Goal: Transaction & Acquisition: Subscribe to service/newsletter

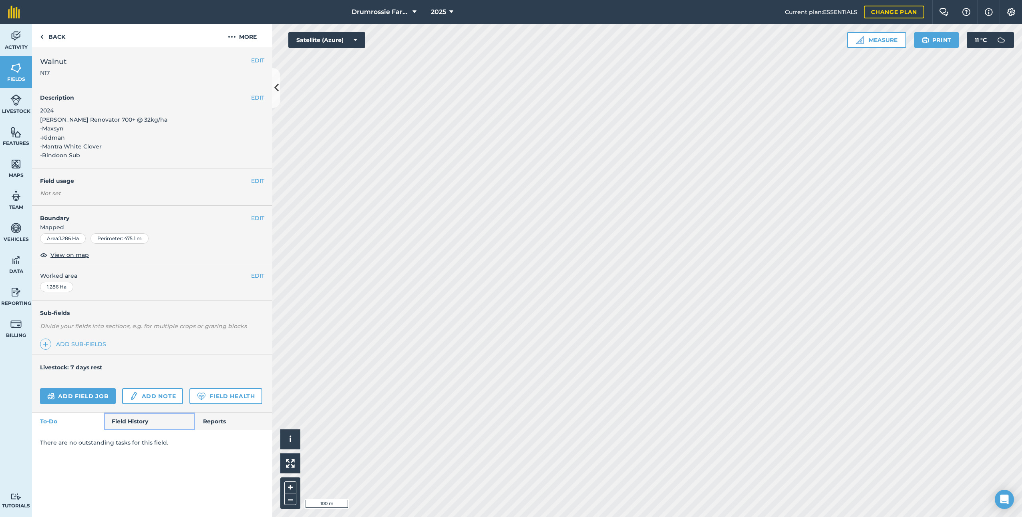
click at [138, 416] on link "Field History" at bounding box center [149, 422] width 91 height 18
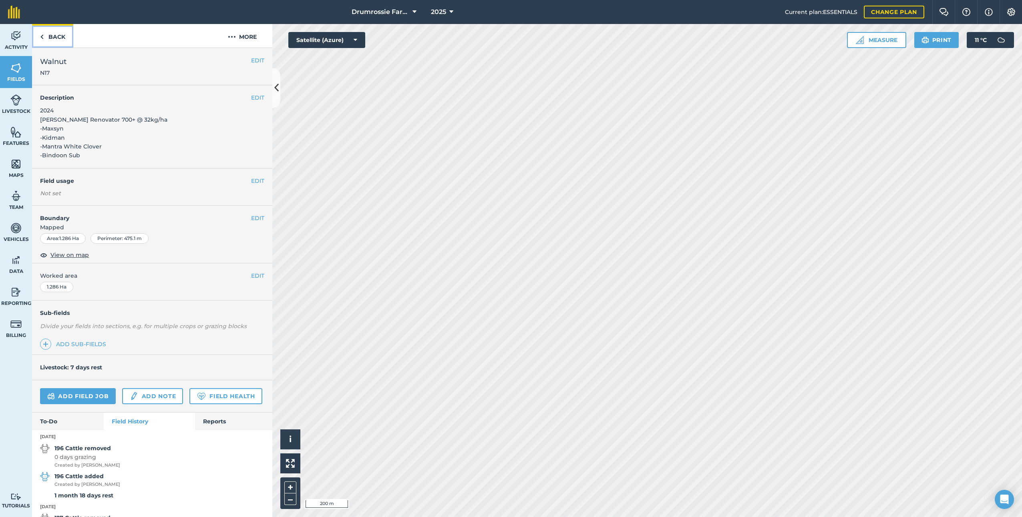
click at [46, 31] on link "Back" at bounding box center [52, 36] width 41 height 24
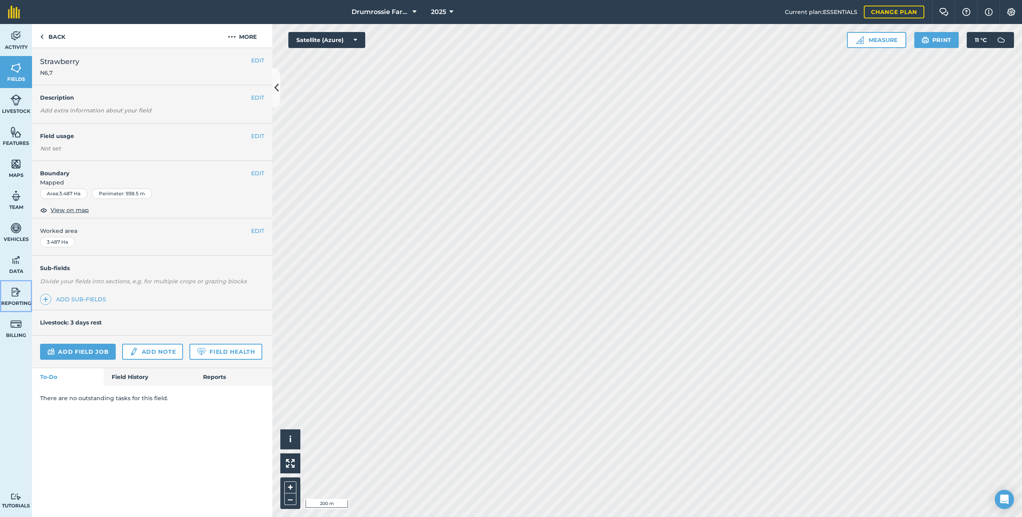
click at [4, 286] on link "Reporting" at bounding box center [16, 296] width 32 height 32
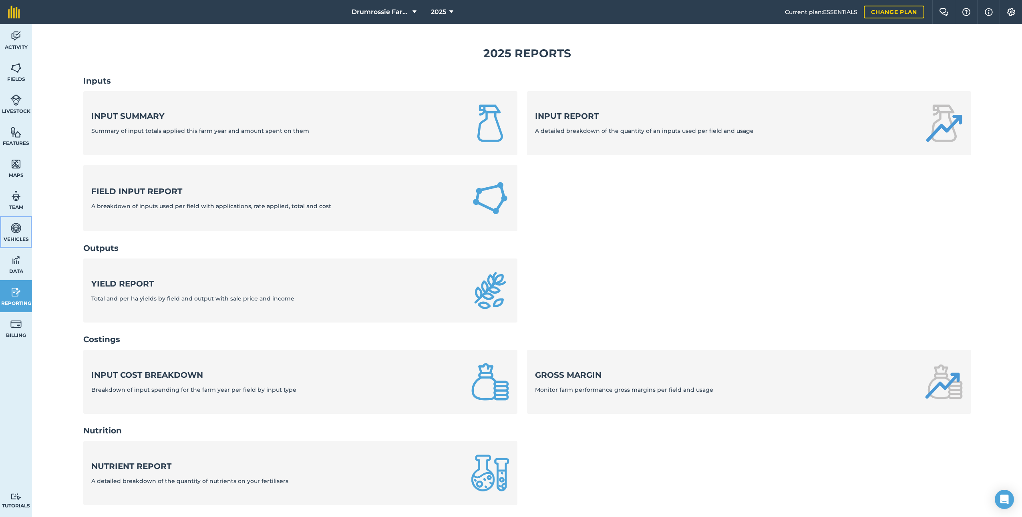
click at [10, 246] on link "Vehicles" at bounding box center [16, 232] width 32 height 32
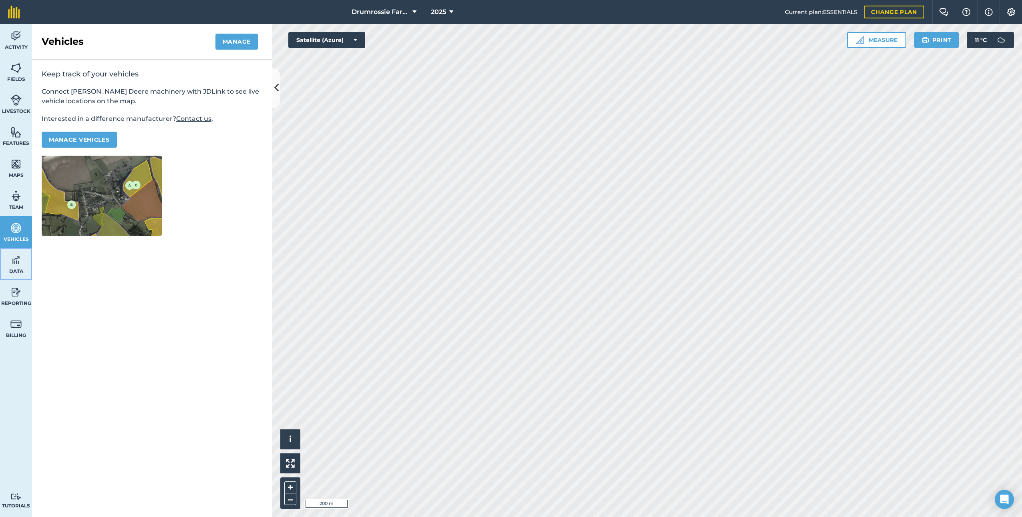
click at [18, 269] on span "Data" at bounding box center [16, 271] width 32 height 6
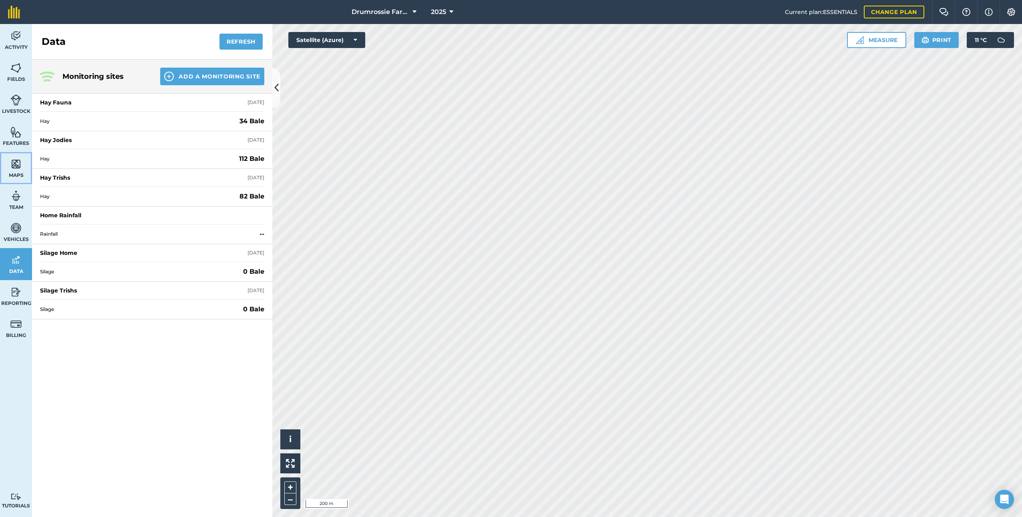
click at [16, 167] on img at bounding box center [15, 164] width 11 height 12
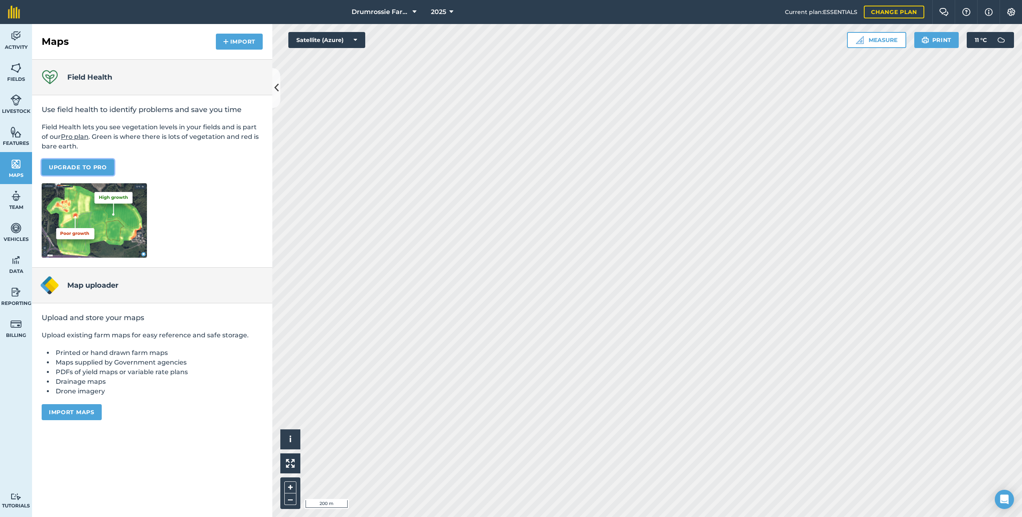
click at [56, 164] on link "Upgrade to Pro" at bounding box center [78, 167] width 72 height 16
